Goal: Task Accomplishment & Management: Manage account settings

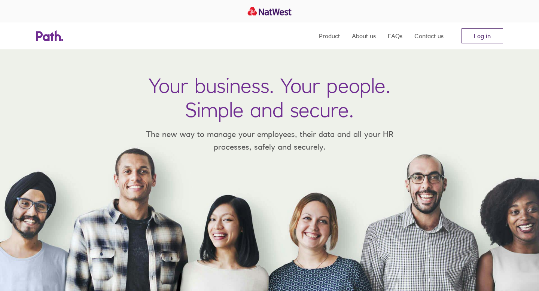
click at [484, 32] on link "Log in" at bounding box center [482, 35] width 42 height 15
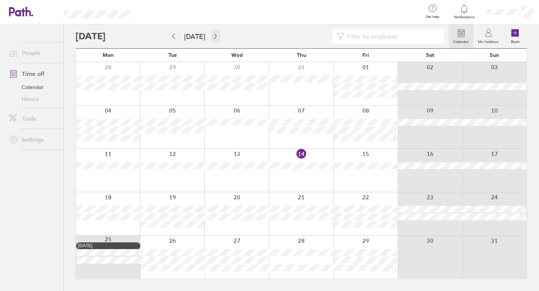
click at [214, 36] on icon "button" at bounding box center [215, 37] width 2 height 6
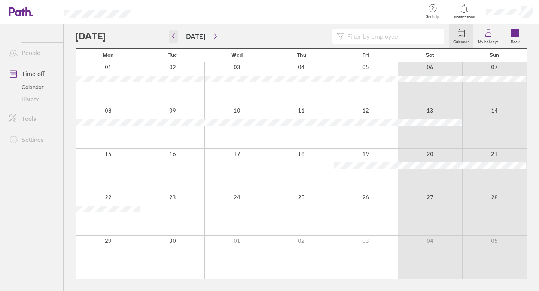
click at [171, 36] on icon "button" at bounding box center [174, 36] width 6 height 6
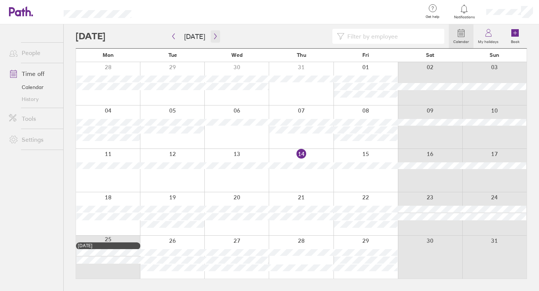
click at [212, 36] on icon "button" at bounding box center [215, 36] width 6 height 6
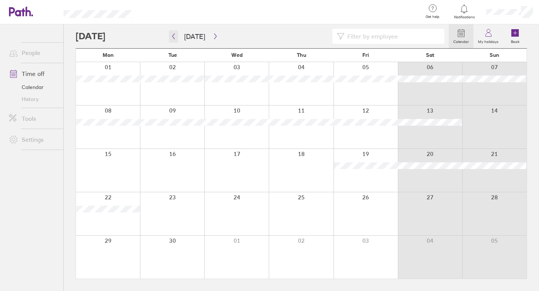
click at [173, 36] on icon "button" at bounding box center [173, 37] width 2 height 6
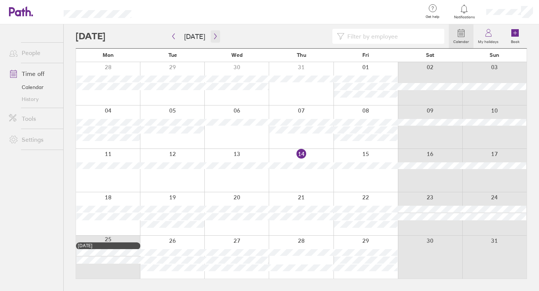
click at [212, 35] on icon "button" at bounding box center [215, 36] width 6 height 6
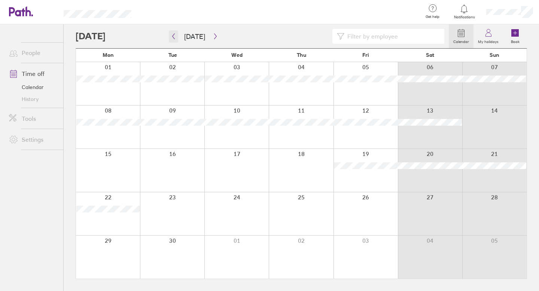
click at [174, 36] on icon "button" at bounding box center [174, 36] width 6 height 6
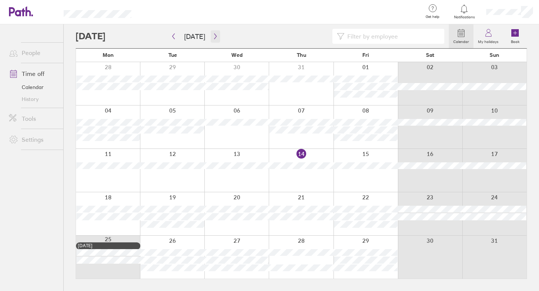
click at [212, 35] on icon "button" at bounding box center [215, 36] width 6 height 6
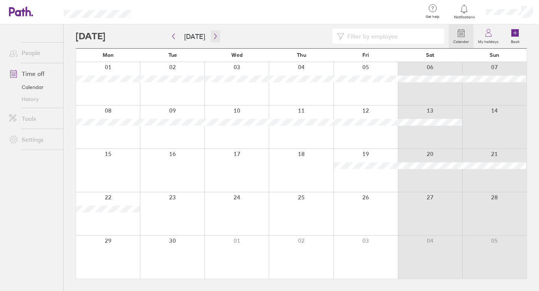
click at [212, 35] on icon "button" at bounding box center [215, 36] width 6 height 6
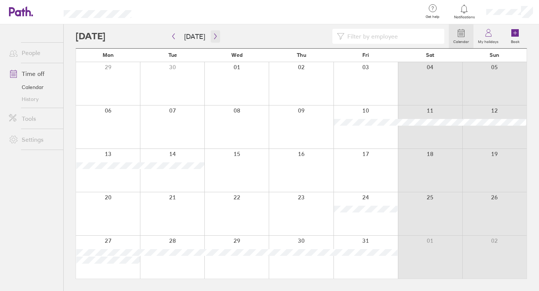
click at [213, 36] on icon "button" at bounding box center [215, 36] width 6 height 6
click at [213, 37] on icon "button" at bounding box center [215, 36] width 6 height 6
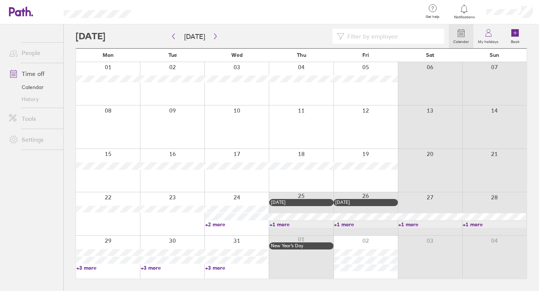
click at [88, 266] on link "+3 more" at bounding box center [108, 267] width 64 height 7
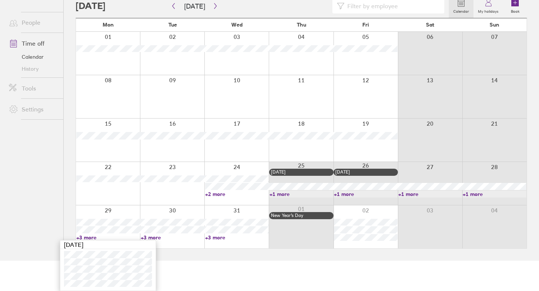
click at [147, 236] on link "+3 more" at bounding box center [173, 237] width 64 height 7
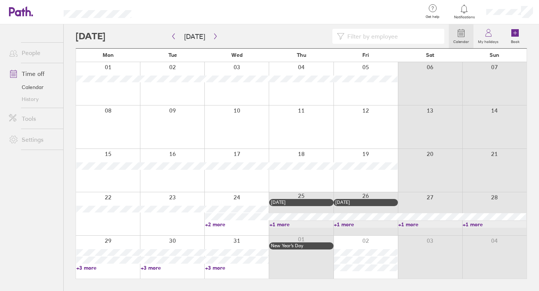
scroll to position [0, 0]
click at [86, 268] on link "+3 more" at bounding box center [108, 267] width 64 height 7
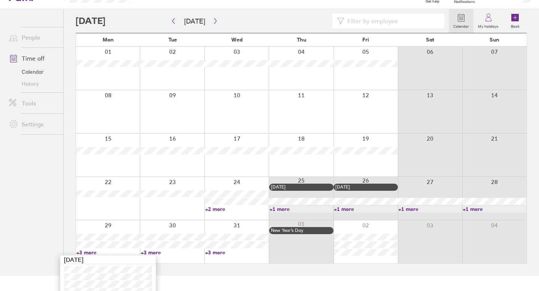
scroll to position [30, 0]
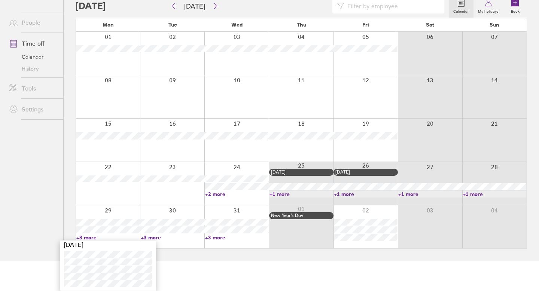
click at [219, 194] on link "+2 more" at bounding box center [237, 194] width 64 height 7
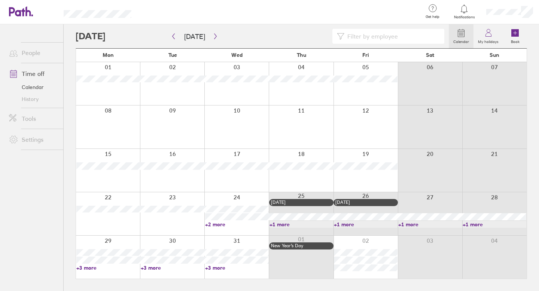
scroll to position [0, 0]
click at [214, 36] on icon "button" at bounding box center [215, 36] width 6 height 6
